Goal: Complete application form

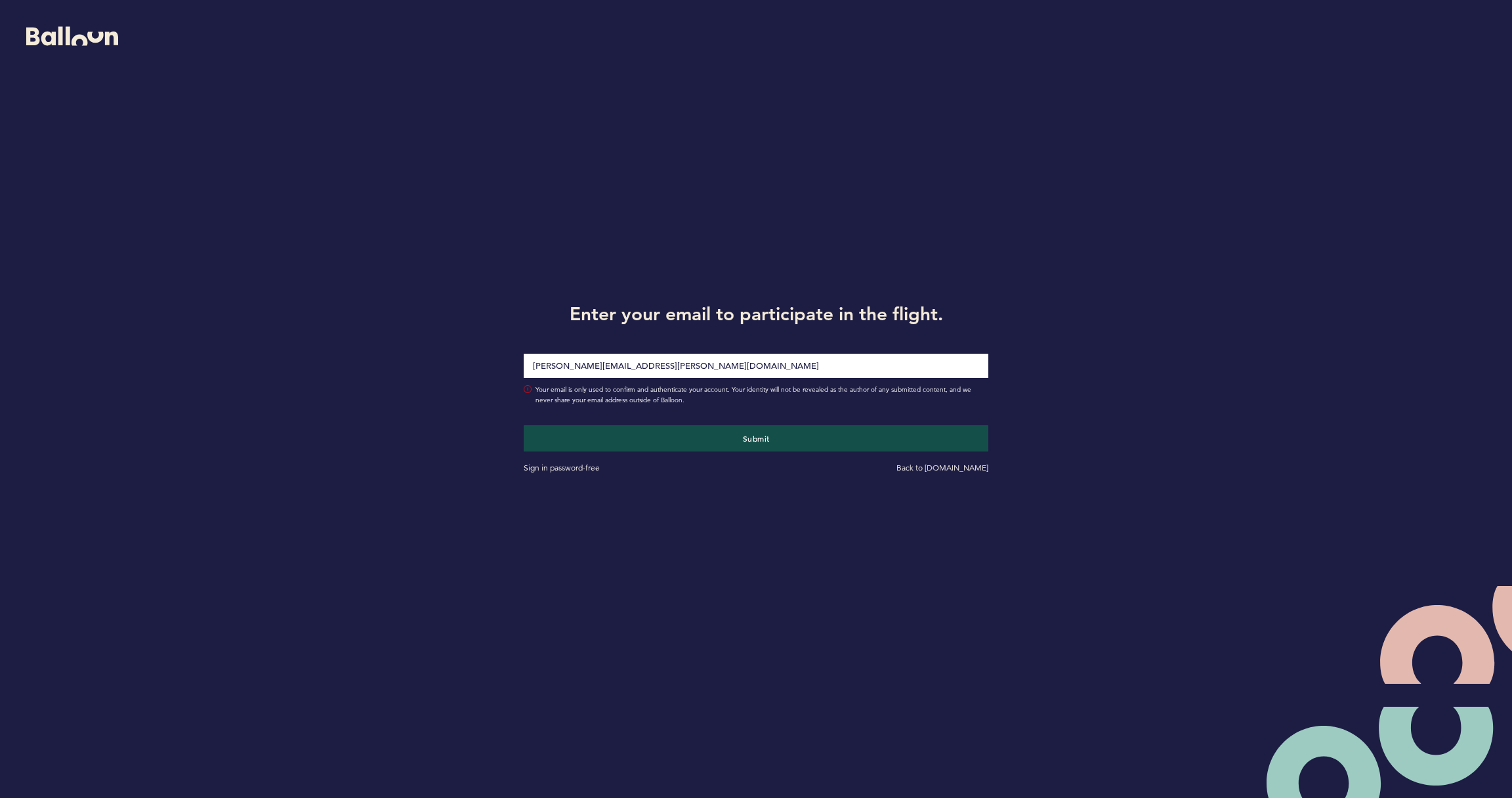
type input "[PERSON_NAME][EMAIL_ADDRESS][PERSON_NAME][DOMAIN_NAME]"
click at [756, 438] on button "Submit" at bounding box center [756, 439] width 464 height 27
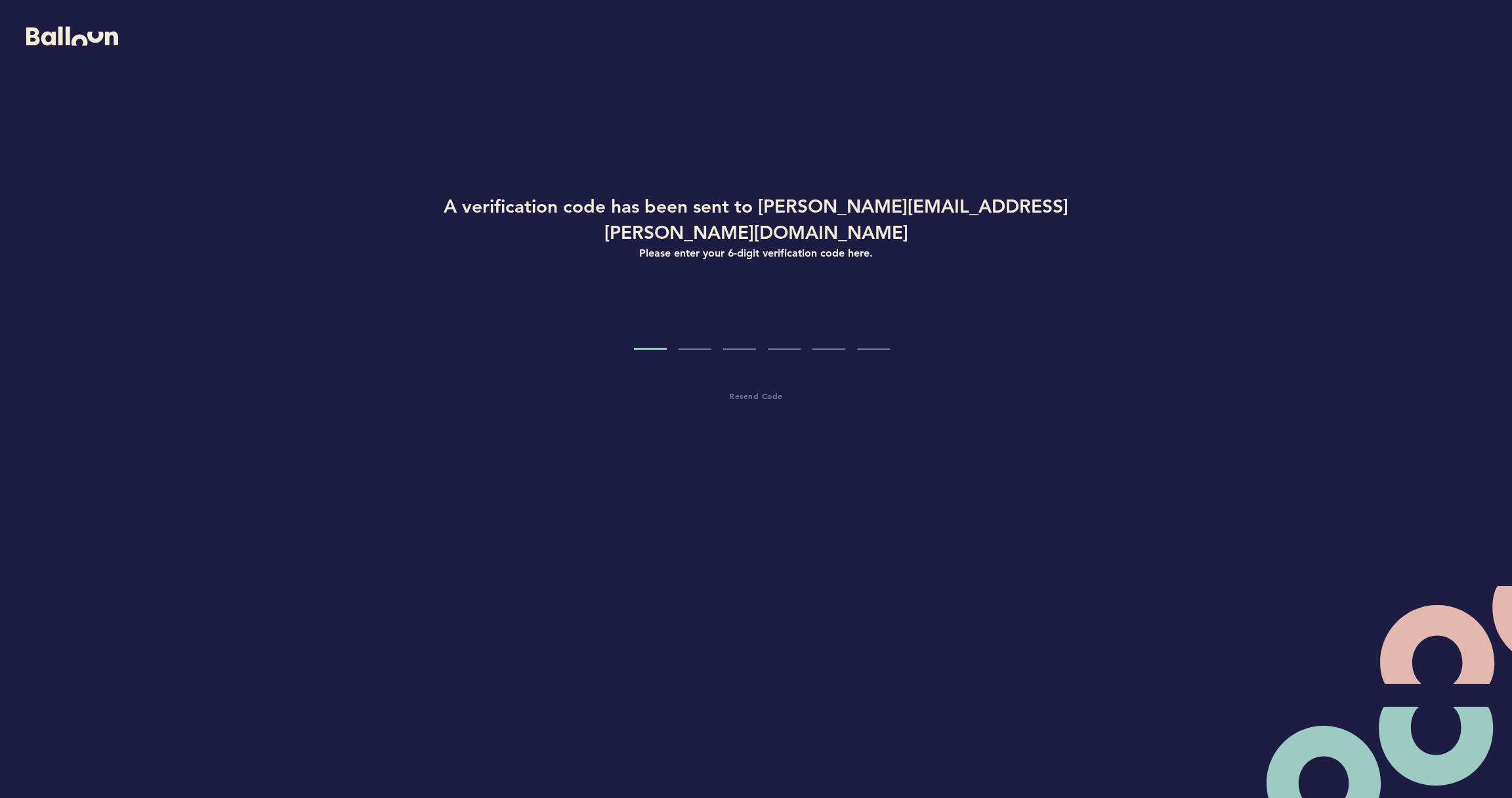
type input "6"
type input "5"
type input "1"
type input "5"
type input "3"
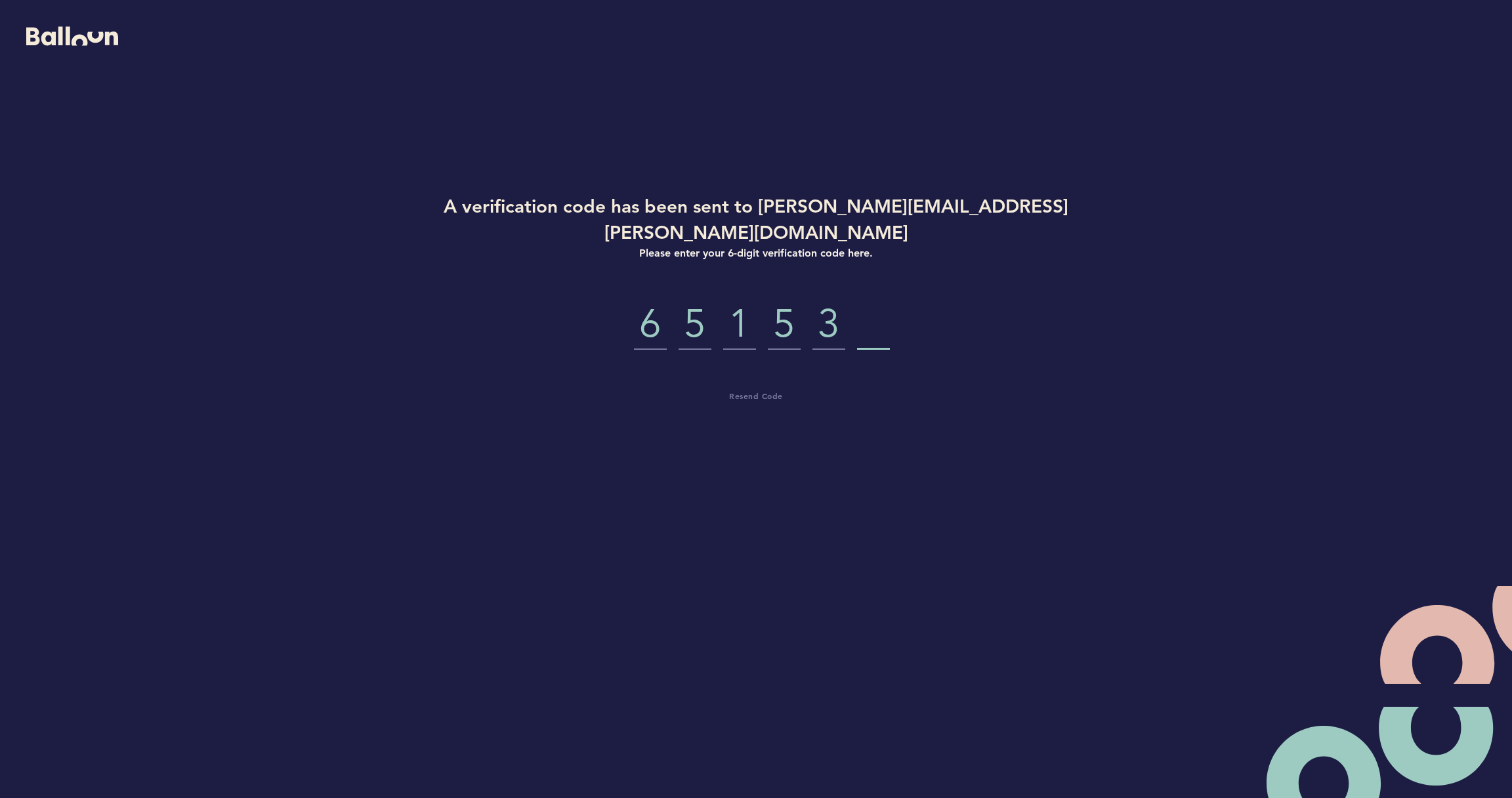
type input "6"
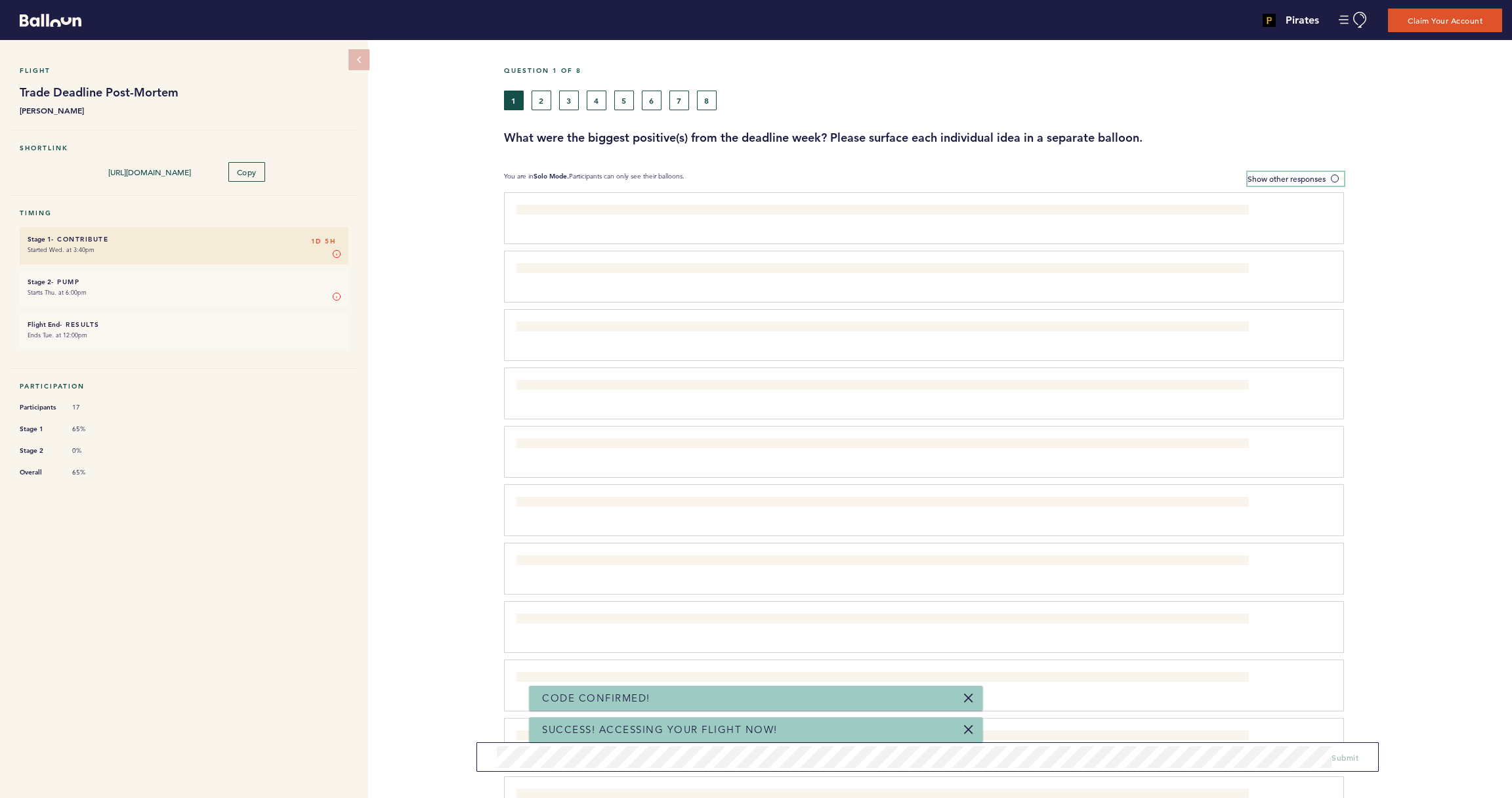
click at [1336, 177] on span at bounding box center [1338, 178] width 13 height 4
click at [0, 0] on input "Show other responses" at bounding box center [0, 0] width 0 height 0
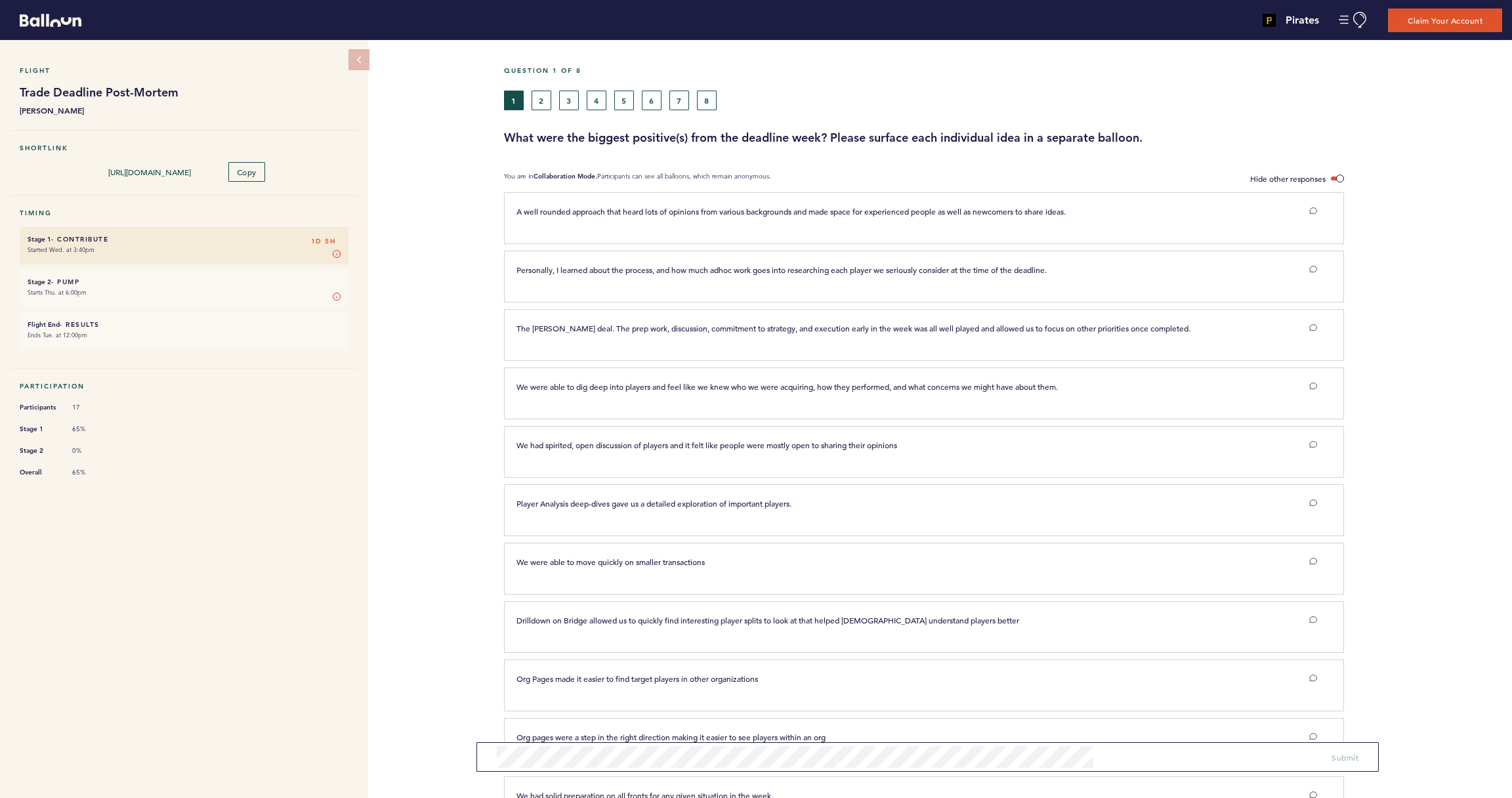
click at [543, 104] on button "2" at bounding box center [542, 101] width 20 height 20
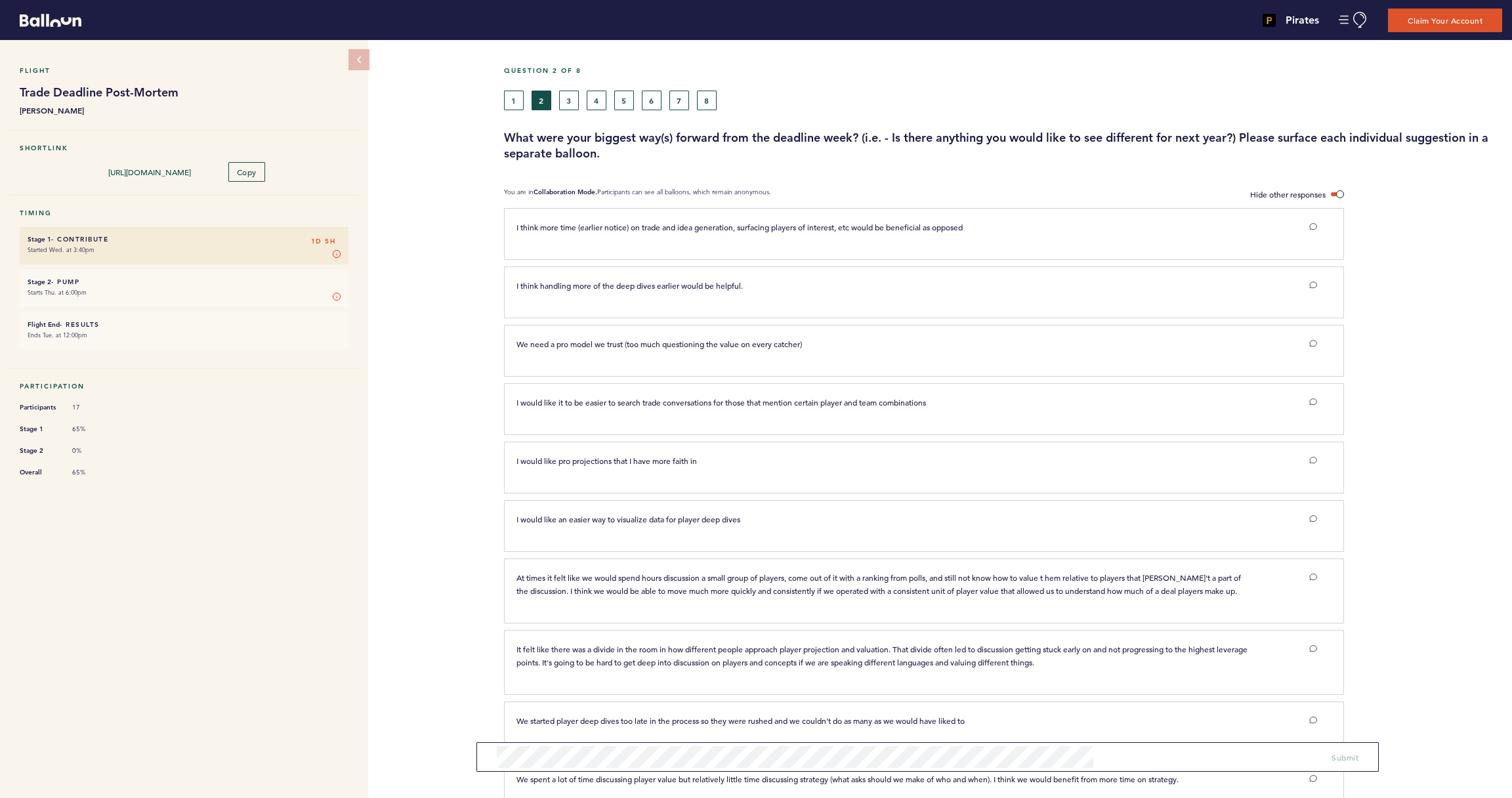
click at [567, 101] on button "3" at bounding box center [569, 101] width 20 height 20
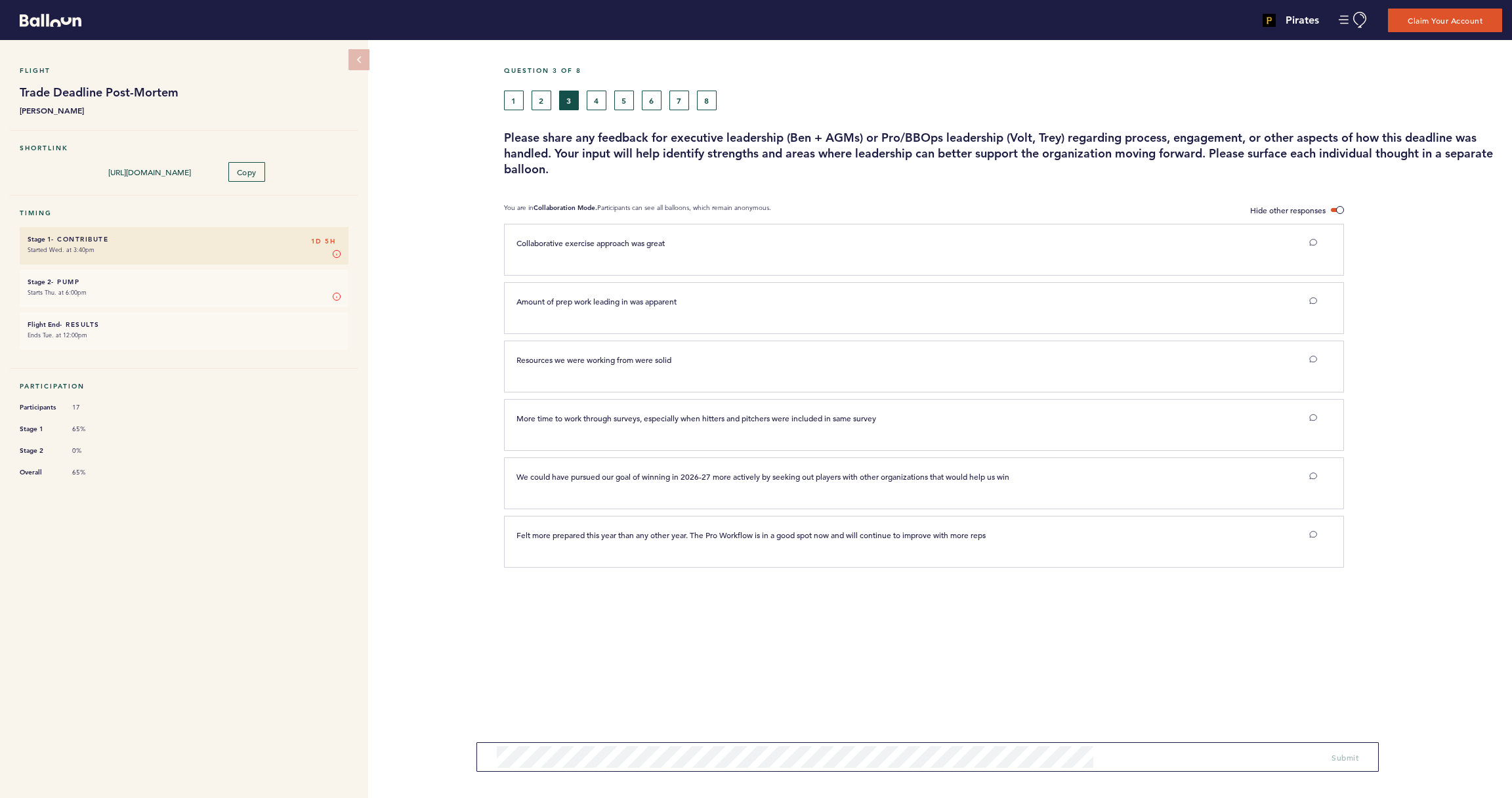
click at [597, 107] on button "4" at bounding box center [597, 101] width 20 height 20
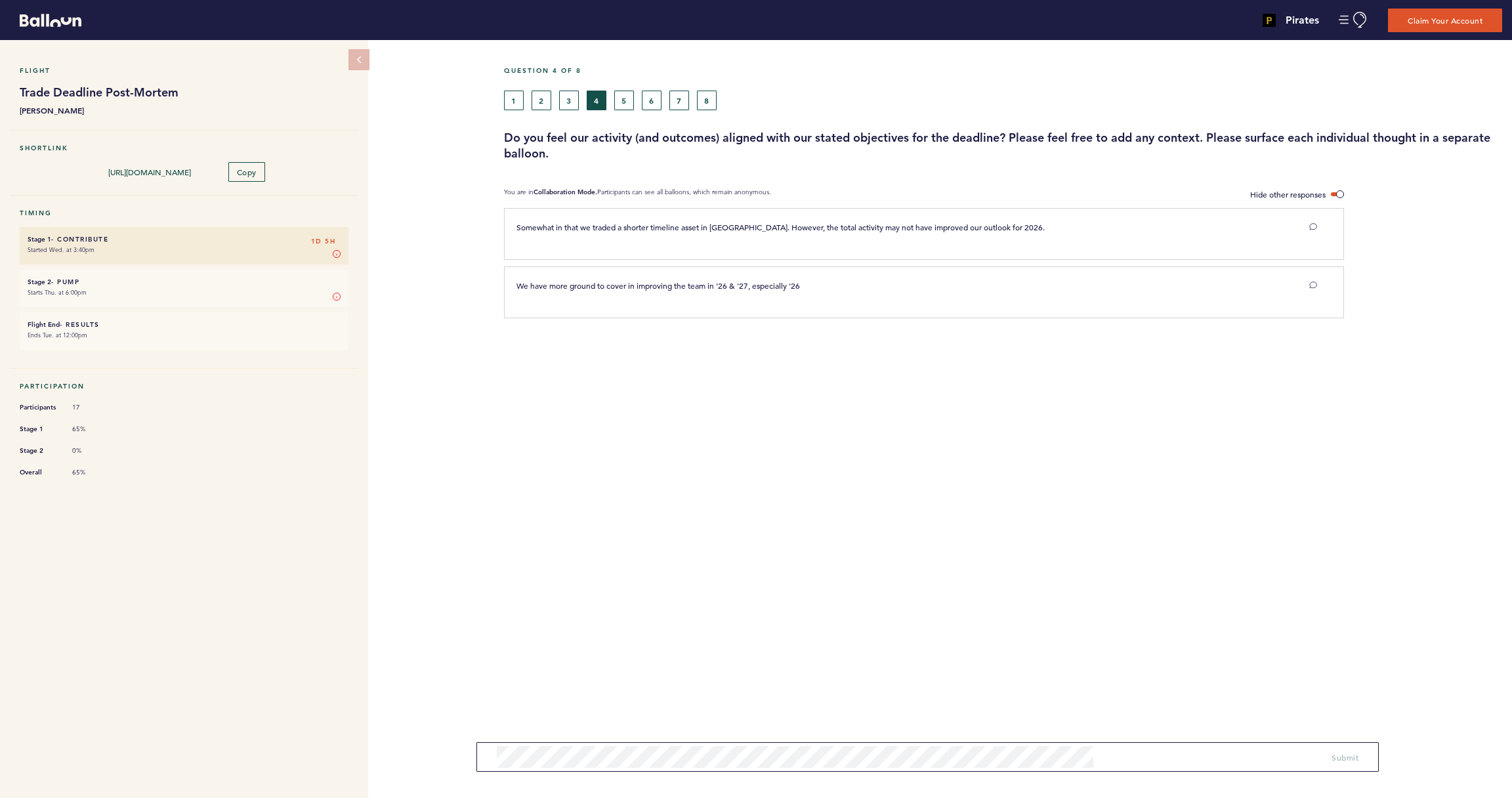
click at [621, 102] on button "5" at bounding box center [624, 101] width 20 height 20
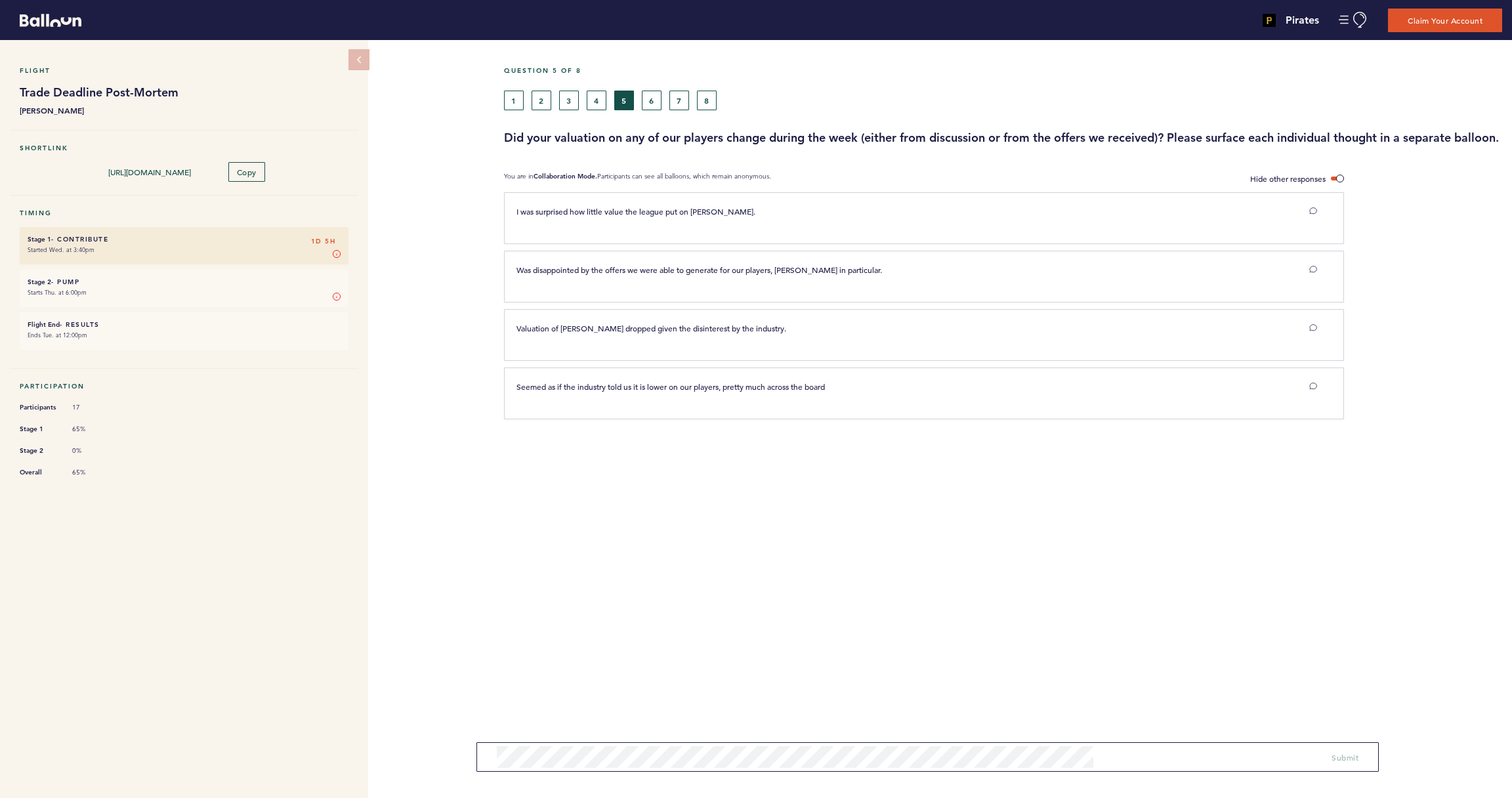
click at [651, 102] on button "6" at bounding box center [652, 101] width 20 height 20
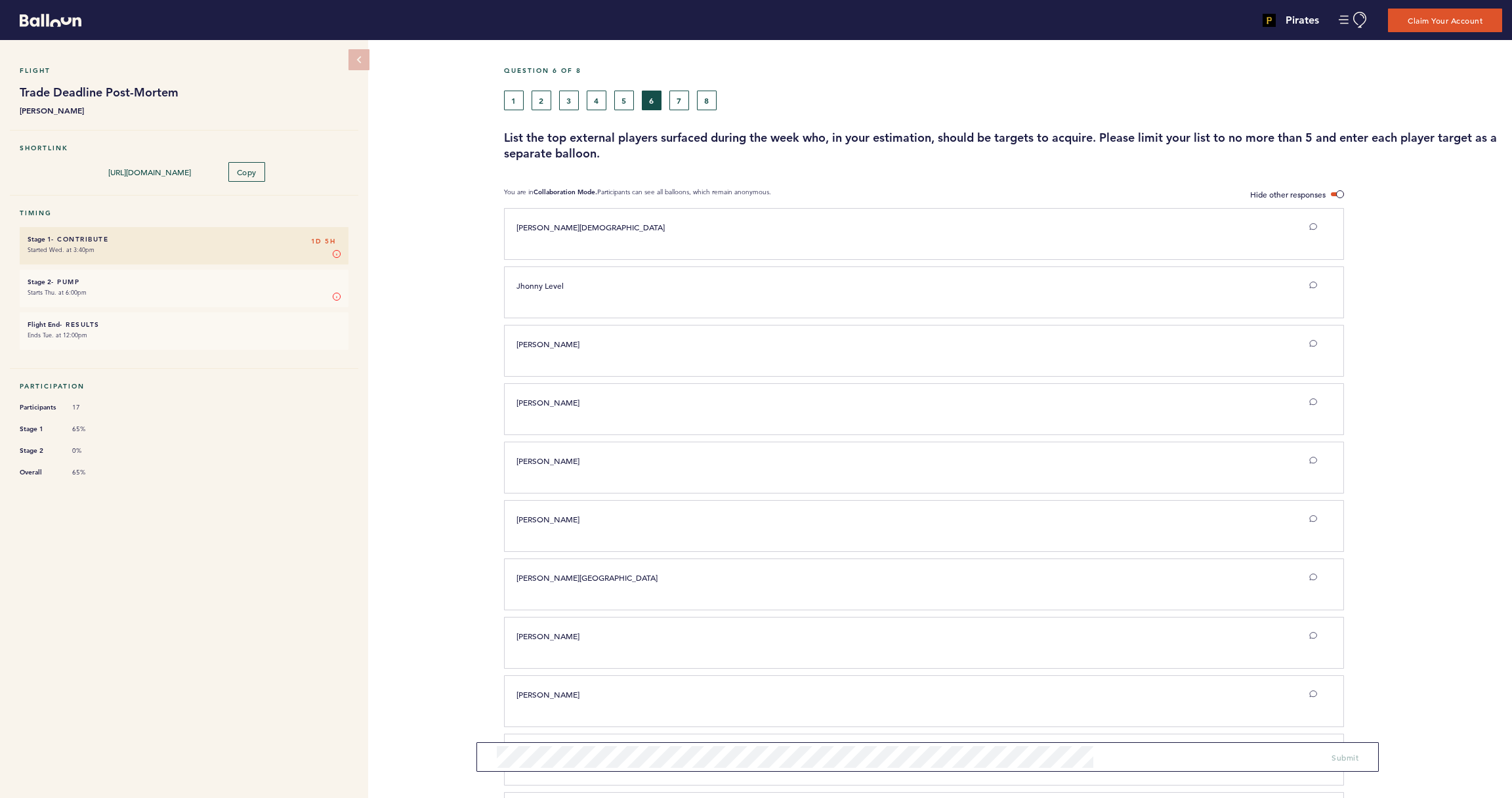
click at [684, 104] on button "7" at bounding box center [680, 101] width 20 height 20
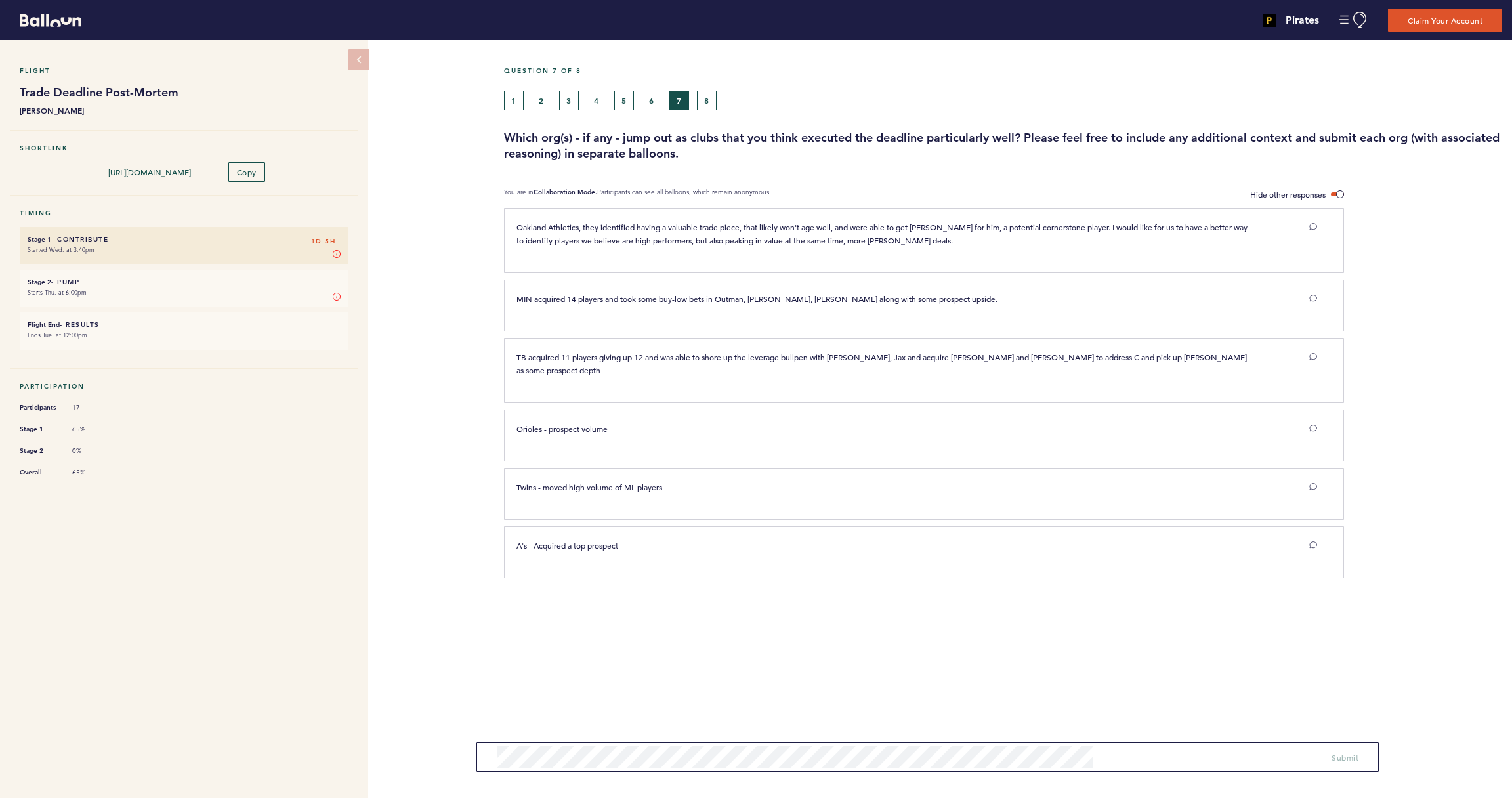
click at [706, 100] on button "8" at bounding box center [707, 101] width 20 height 20
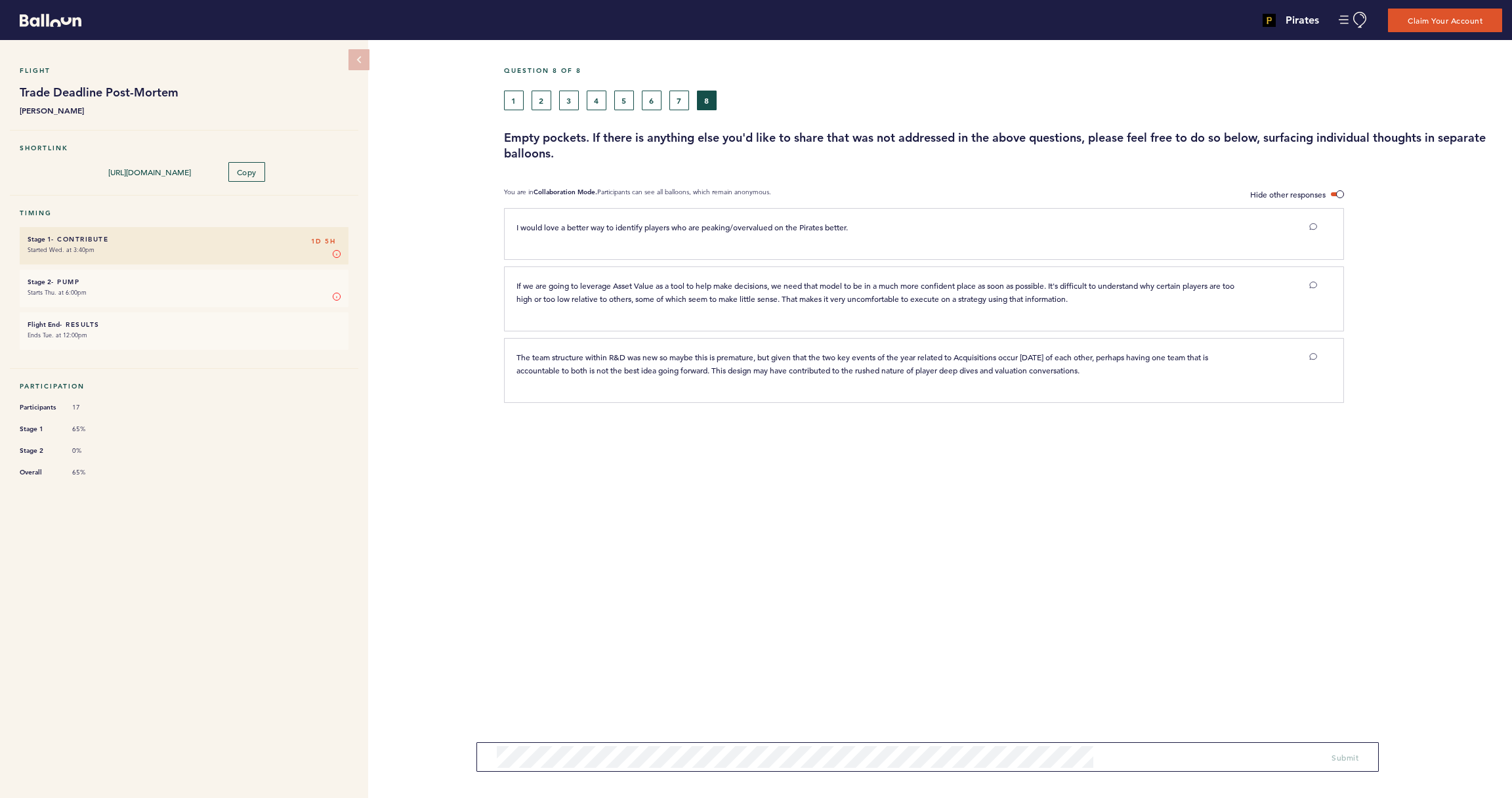
click at [578, 208] on div "I would love a better way to identify players who are peaking/overvalued on the…" at bounding box center [925, 234] width 840 height 52
click at [512, 103] on button "1" at bounding box center [514, 101] width 20 height 20
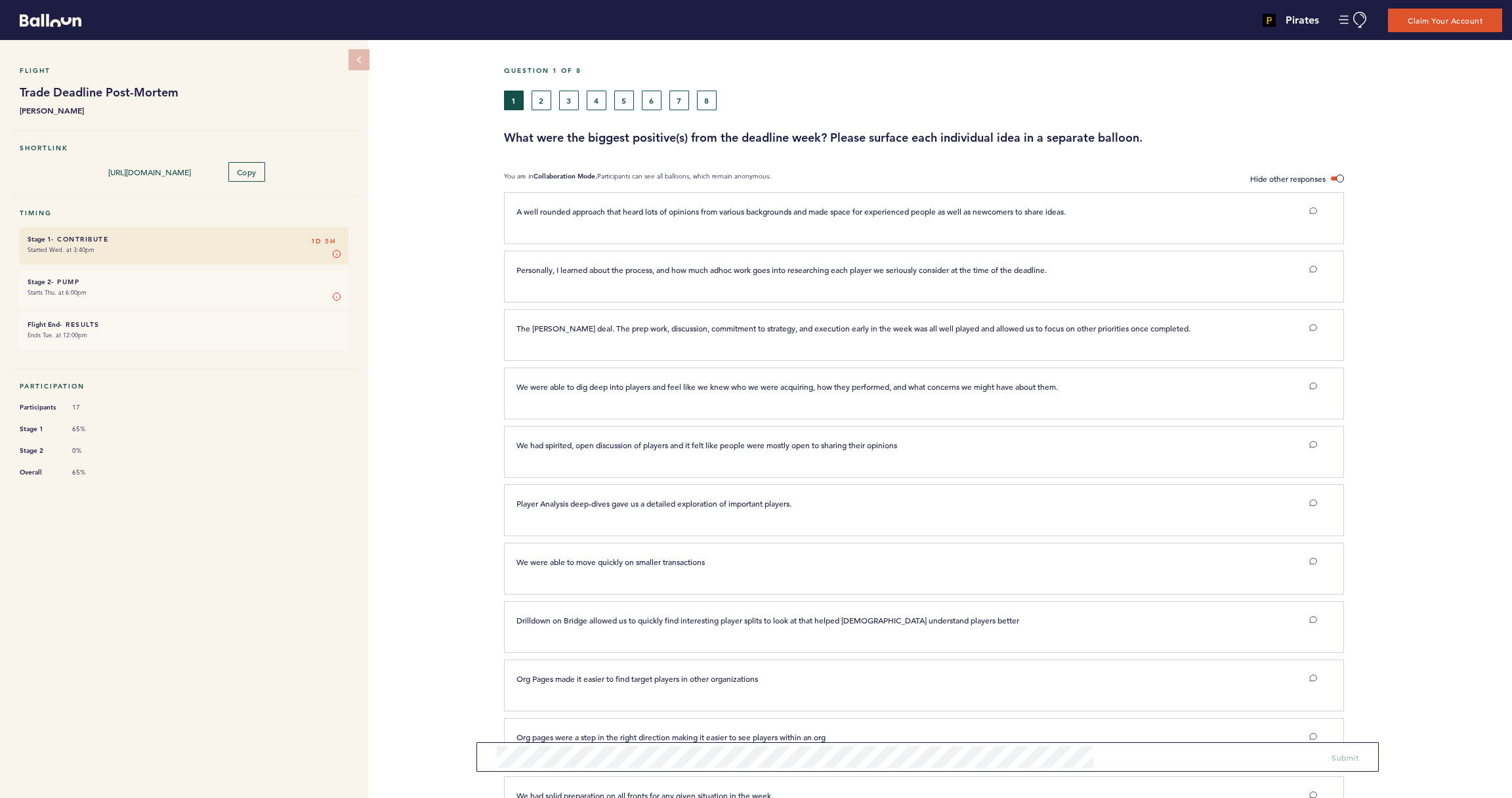
click at [538, 102] on button "2" at bounding box center [542, 101] width 20 height 20
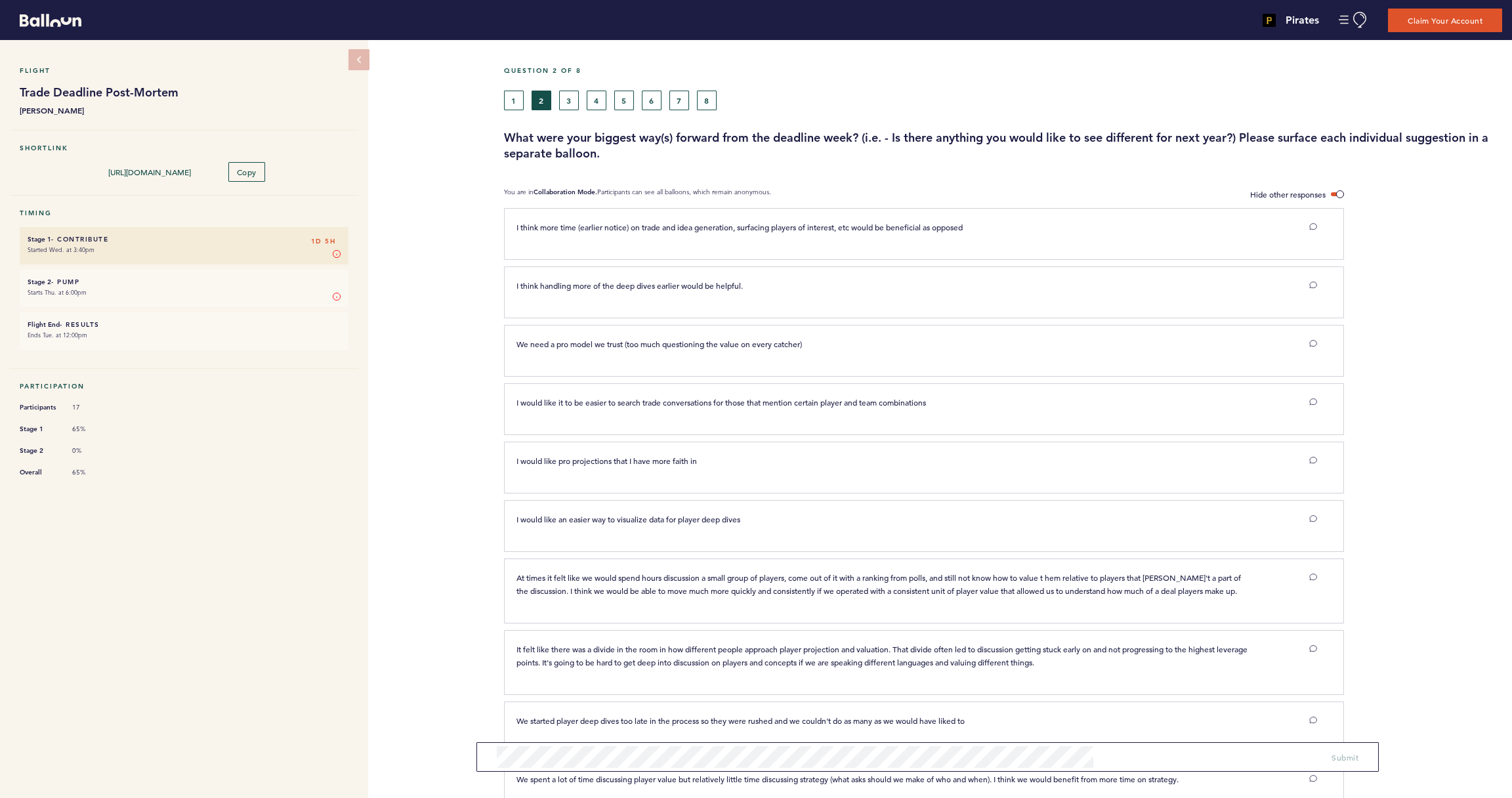
scroll to position [17, 0]
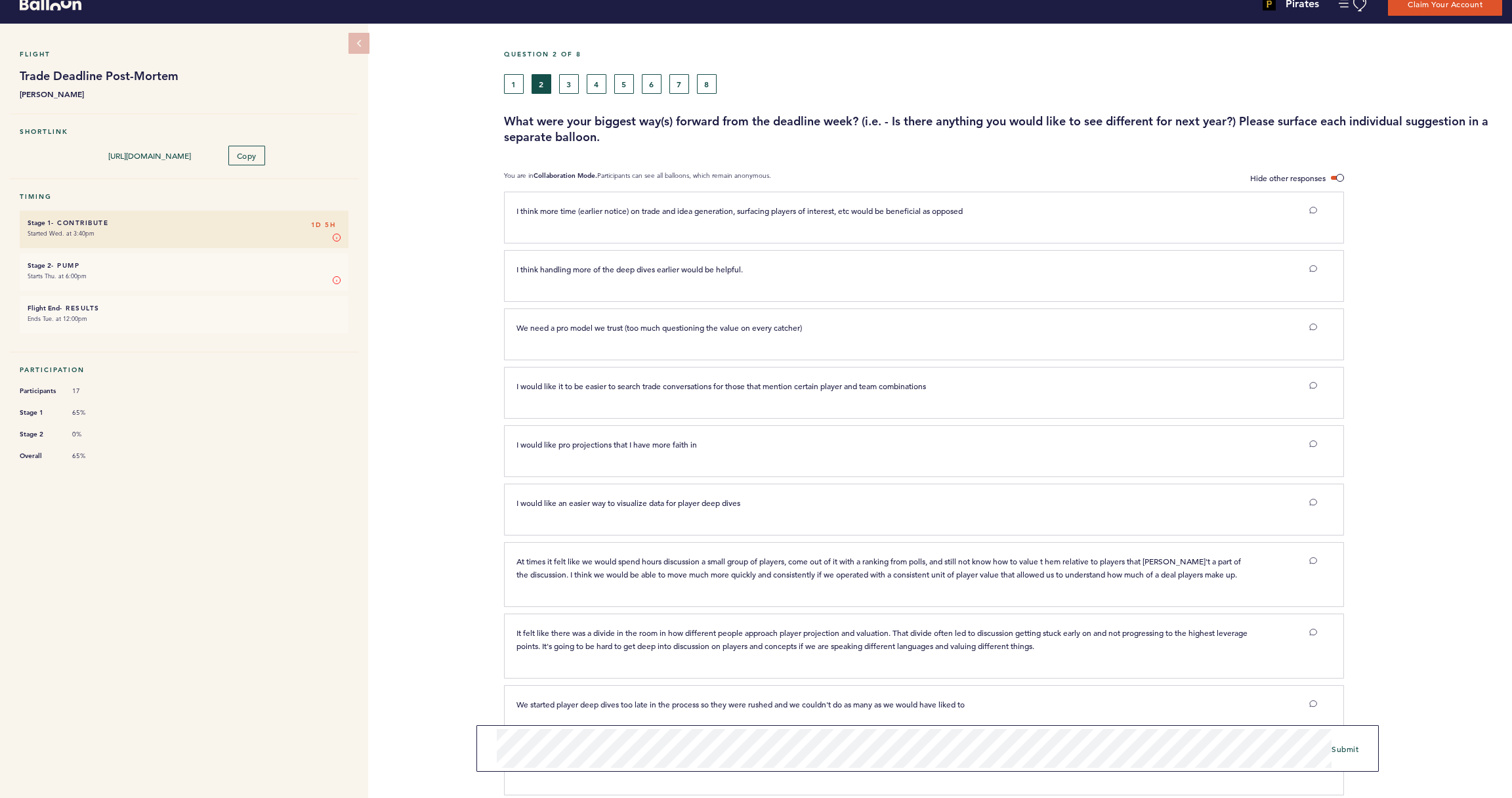
click at [1341, 749] on span "Submit" at bounding box center [1345, 749] width 27 height 11
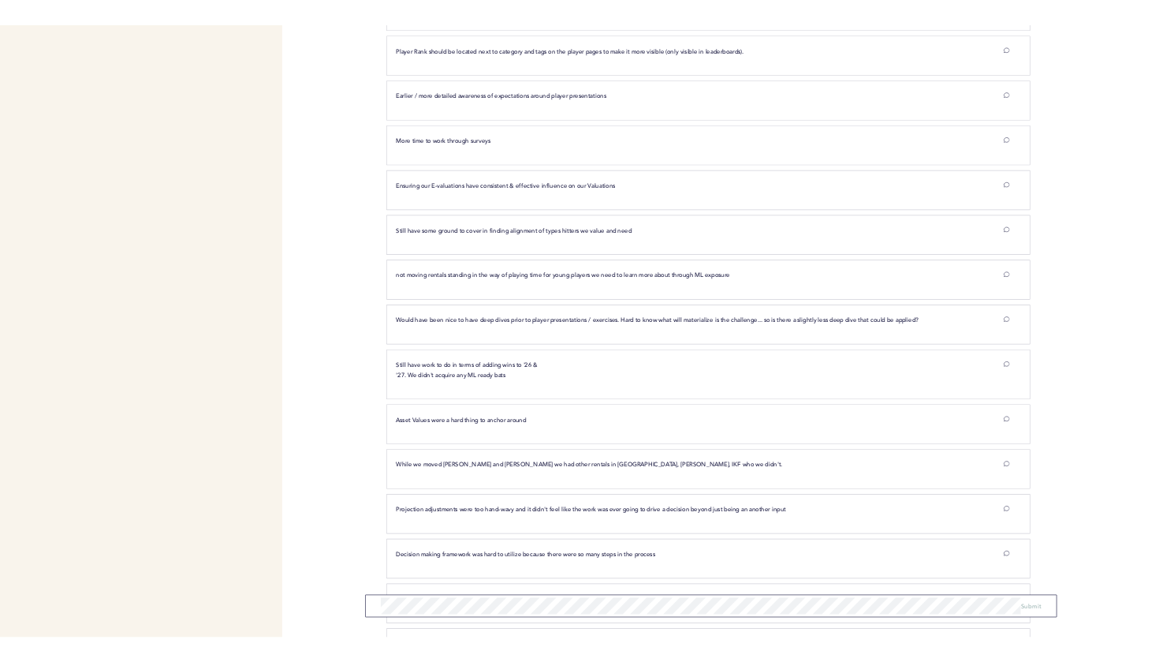
scroll to position [1366, 0]
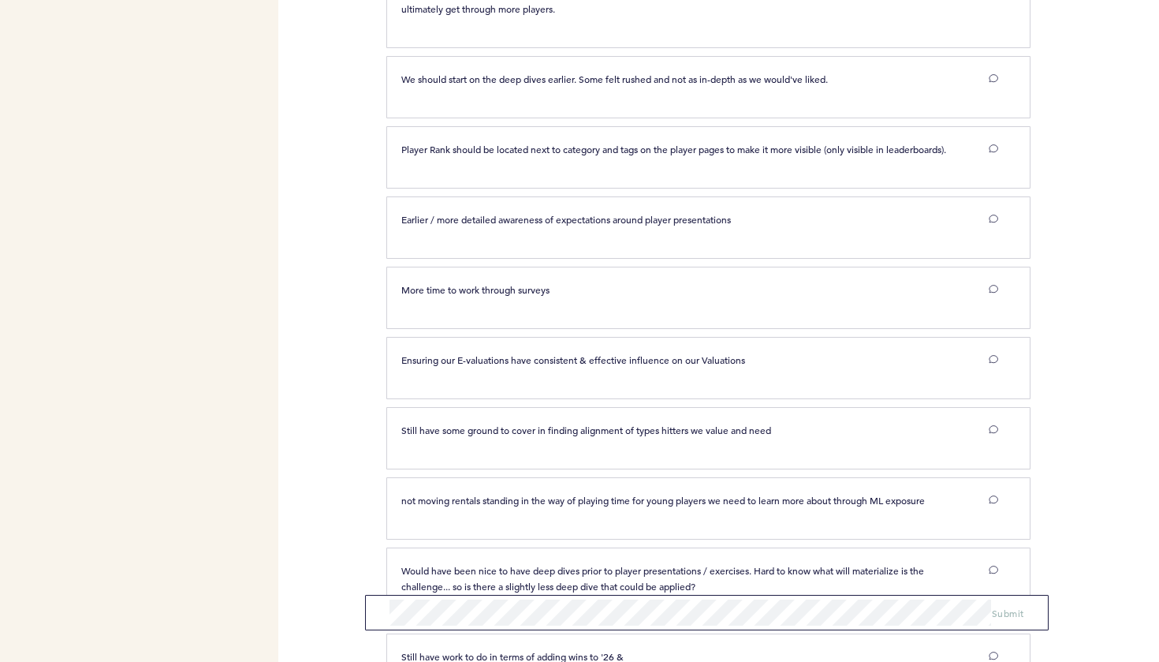
click at [1096, 261] on div at bounding box center [1095, 233] width 129 height 66
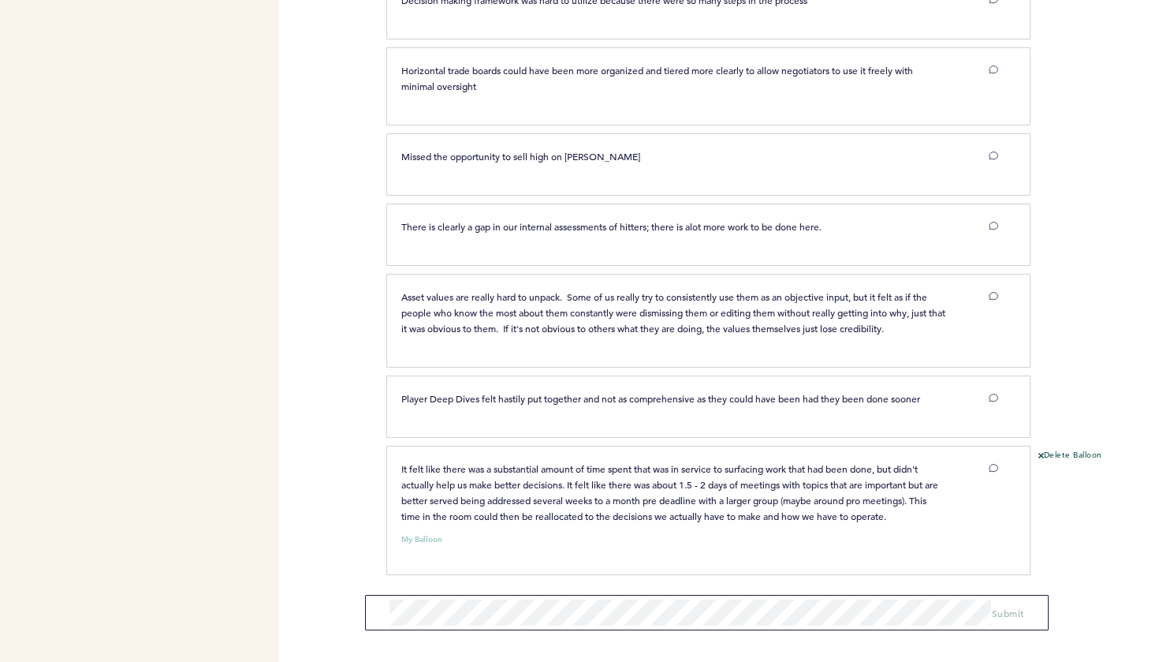
scroll to position [2380, 0]
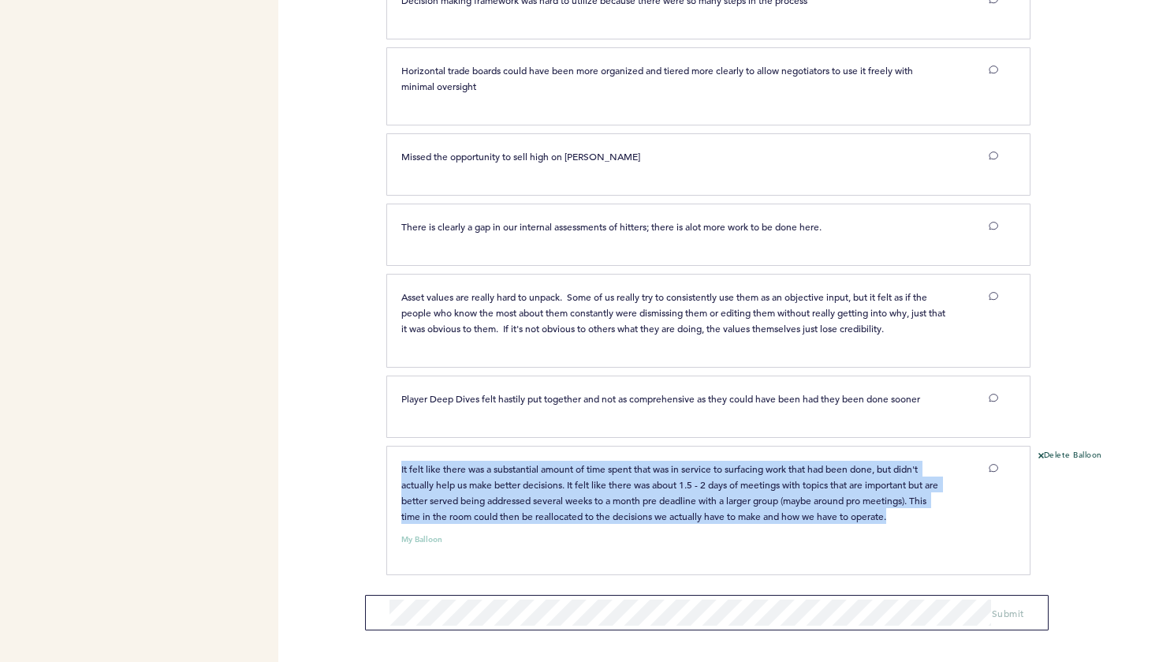
drag, startPoint x: 942, startPoint y: 517, endPoint x: 402, endPoint y: 470, distance: 541.5
click at [402, 470] on p "It felt like there was a substantial amount of time spent that was in service t…" at bounding box center [673, 492] width 545 height 63
copy span "It felt like there was a substantial amount of time spent that was in service t…"
click at [1042, 455] on icon at bounding box center [1042, 456] width 6 height 6
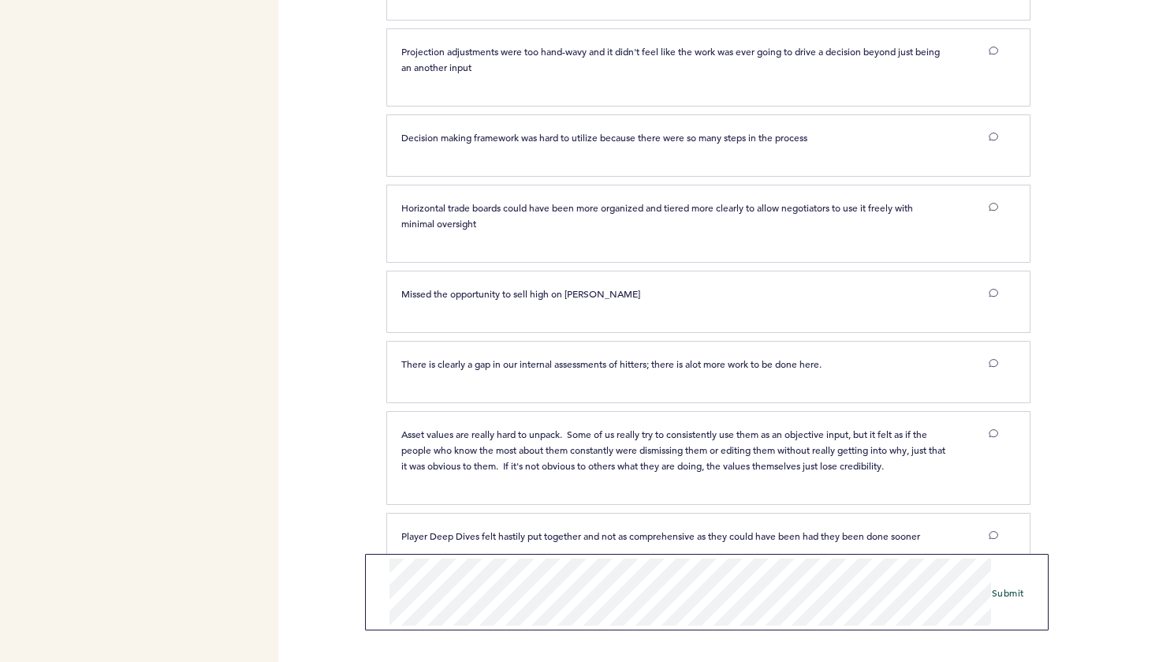
scroll to position [0, 0]
click at [1017, 591] on span "Submit" at bounding box center [1008, 592] width 32 height 13
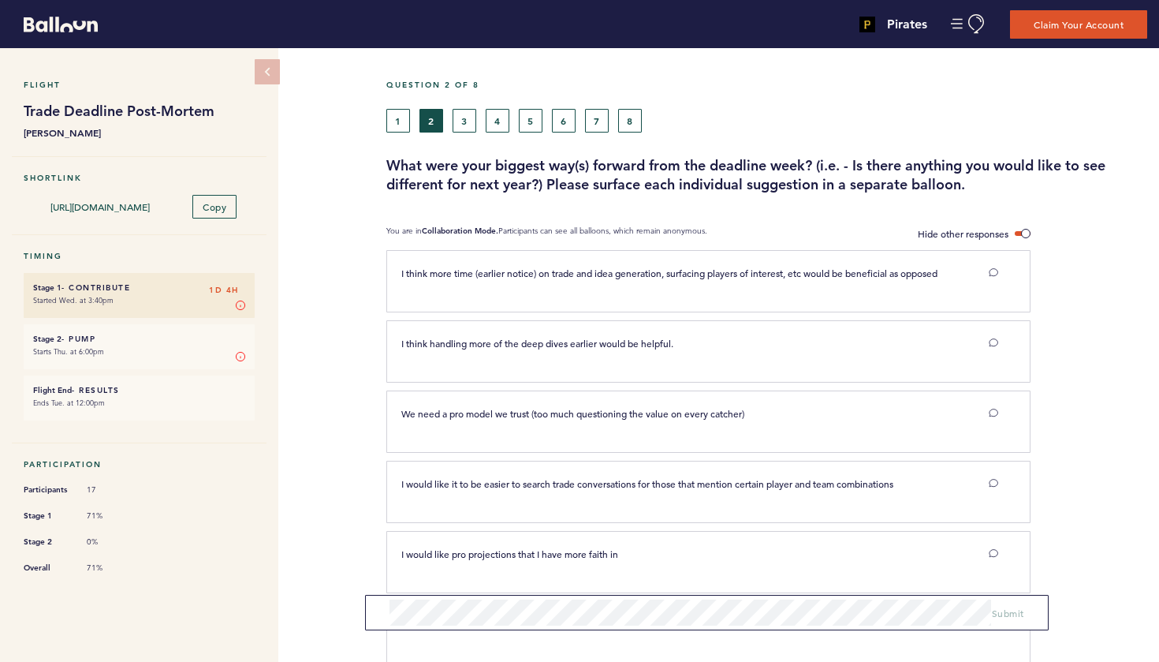
click at [469, 110] on button "3" at bounding box center [465, 121] width 24 height 24
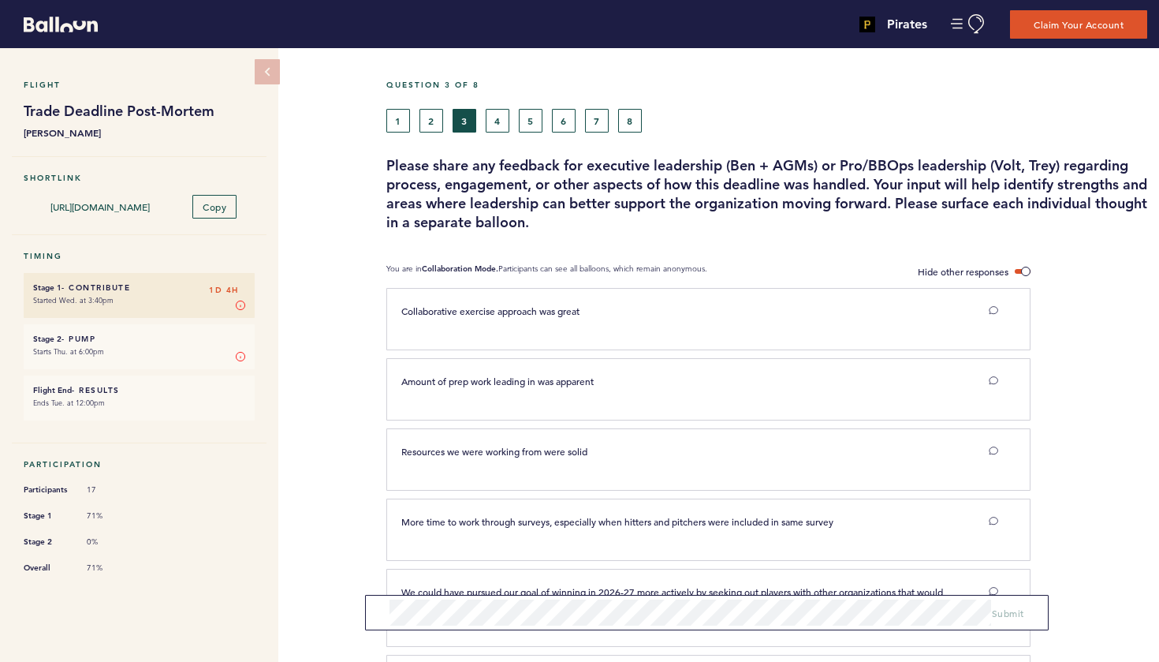
click at [634, 118] on button "8" at bounding box center [630, 121] width 24 height 24
